Goal: Navigation & Orientation: Find specific page/section

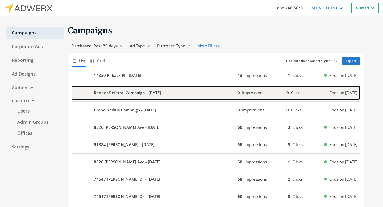
click at [170, 93] on div "Realtor Referral Campaign - [DATE]" at bounding box center [154, 92] width 165 height 13
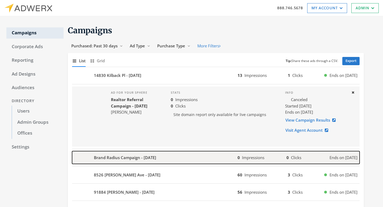
click at [207, 156] on div "Brand Radius Campaign - [DATE]" at bounding box center [154, 157] width 165 height 13
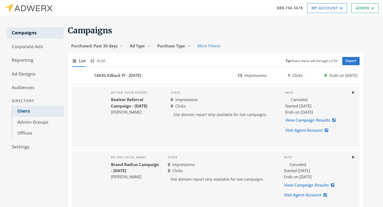
click at [28, 108] on link "Users" at bounding box center [38, 110] width 52 height 11
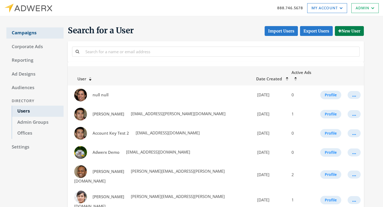
click at [26, 33] on link "Campaigns" at bounding box center [34, 32] width 57 height 11
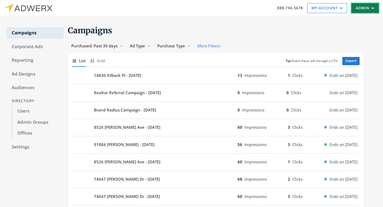
click at [358, 10] on link "Admin" at bounding box center [364, 8] width 27 height 10
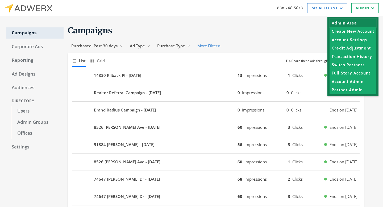
click at [357, 23] on link "Admin Area" at bounding box center [352, 23] width 47 height 8
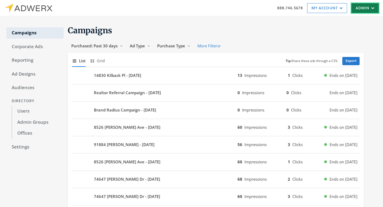
click at [367, 9] on link "Admin" at bounding box center [364, 8] width 27 height 10
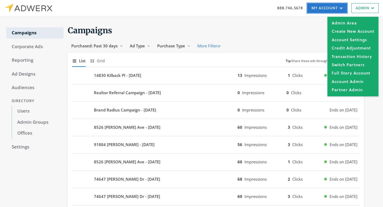
click at [318, 7] on link "My Account" at bounding box center [327, 8] width 40 height 10
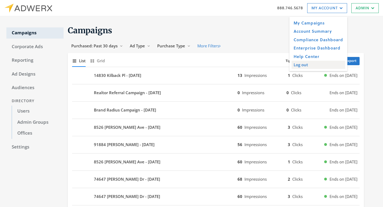
click at [313, 65] on input "Log out" at bounding box center [318, 64] width 54 height 8
